Goal: Task Accomplishment & Management: Complete application form

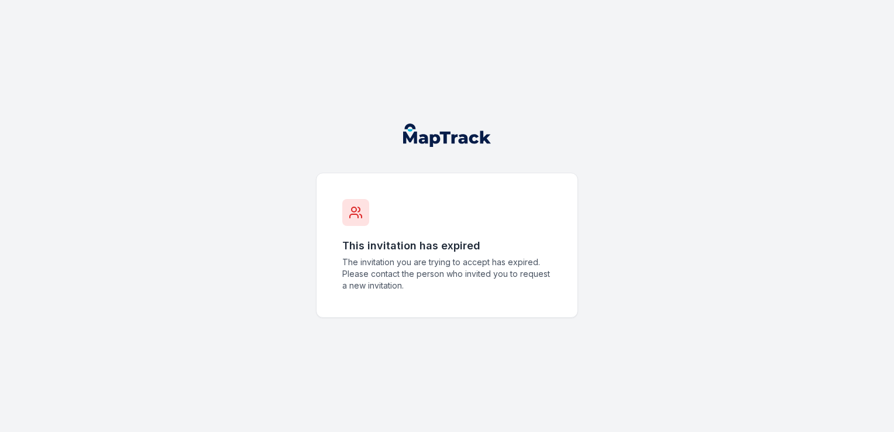
click at [361, 219] on icon at bounding box center [356, 212] width 14 height 14
